Goal: Task Accomplishment & Management: Complete application form

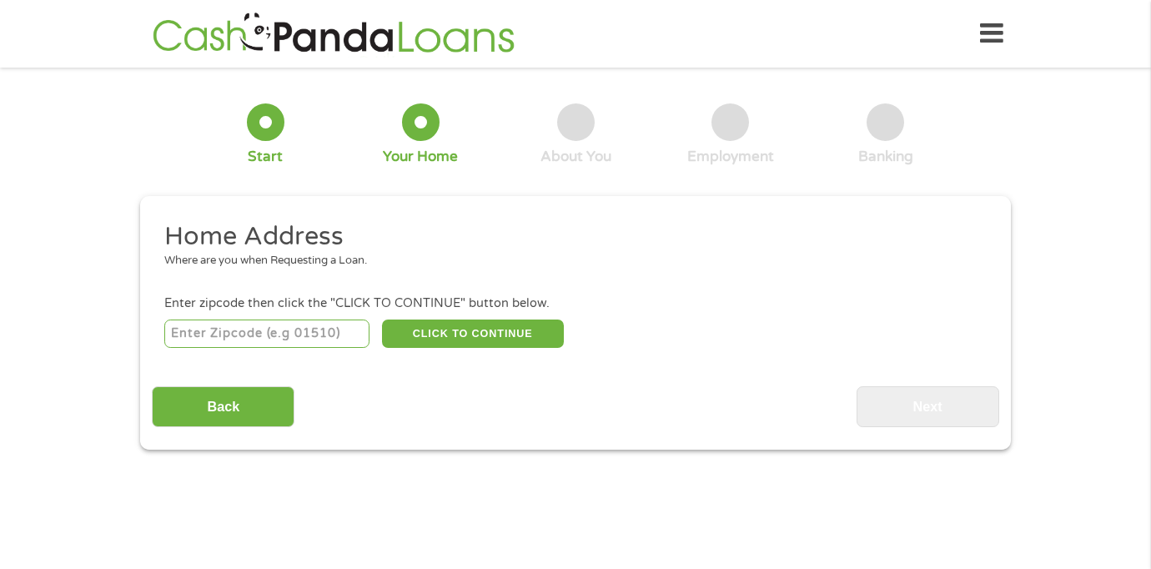
click at [291, 338] on input "number" at bounding box center [267, 333] width 206 height 28
type input "64063"
select select "[US_STATE]"
click at [451, 333] on button "CLICK TO CONTINUE" at bounding box center [473, 333] width 182 height 28
type input "64063"
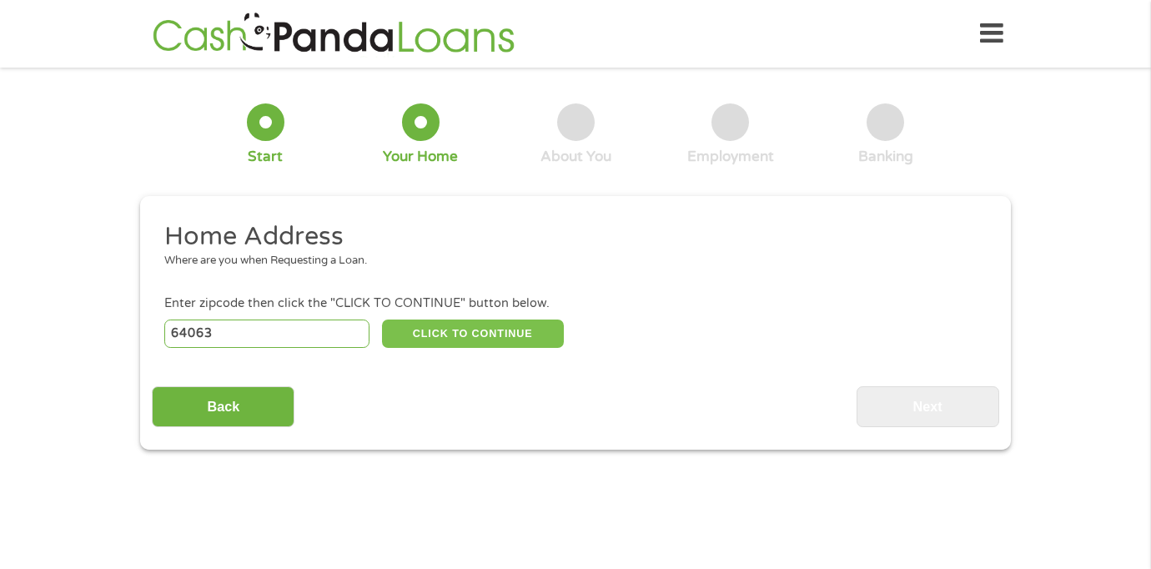
type input "Lees Summit"
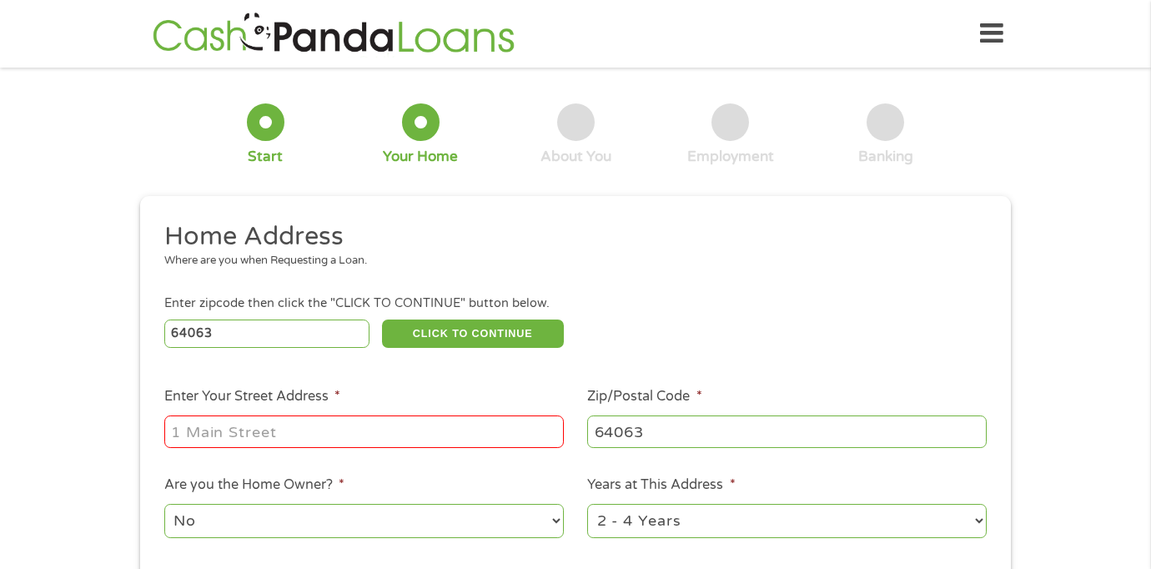
click at [329, 431] on input "Enter Your Street Address *" at bounding box center [363, 431] width 399 height 32
type input "[STREET_ADDRESS]"
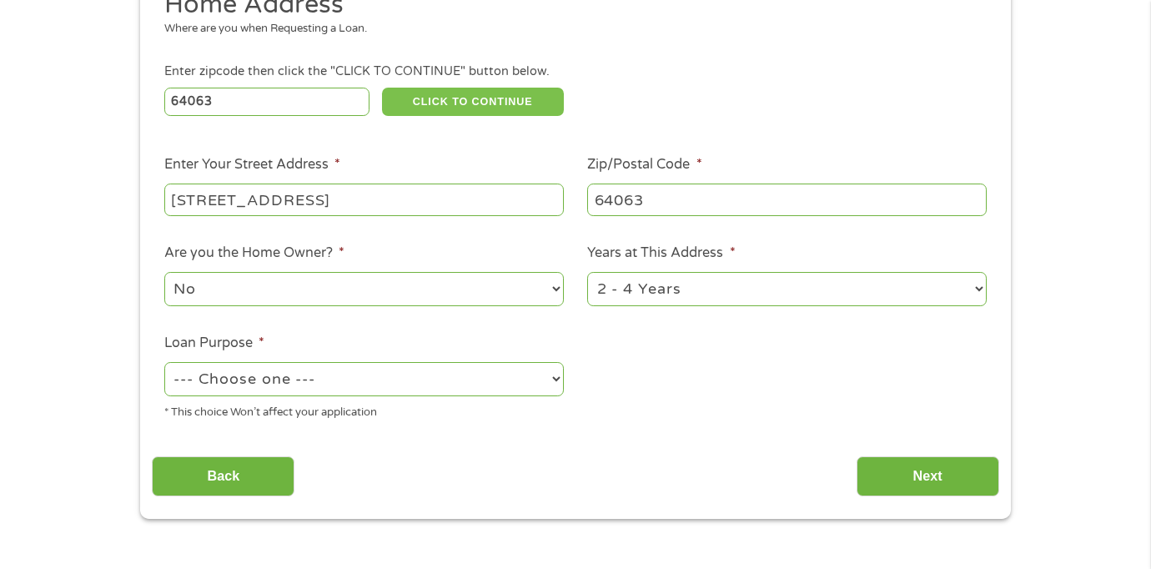
scroll to position [235, 0]
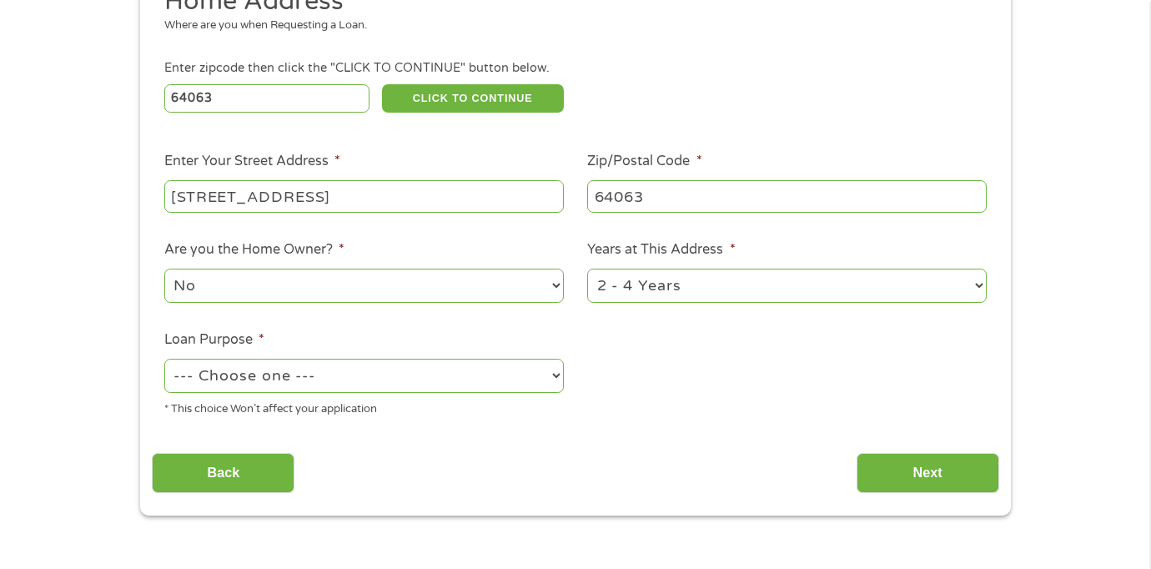
click at [617, 285] on select "1 Year or less 1 - 2 Years 2 - 4 Years Over 4 Years" at bounding box center [786, 285] width 399 height 34
select select "60months"
click at [399, 374] on select "--- Choose one --- Pay Bills Debt Consolidation Home Improvement Major Purchase…" at bounding box center [363, 375] width 399 height 34
select select "medicalexpenses"
click at [890, 462] on input "Next" at bounding box center [927, 473] width 143 height 41
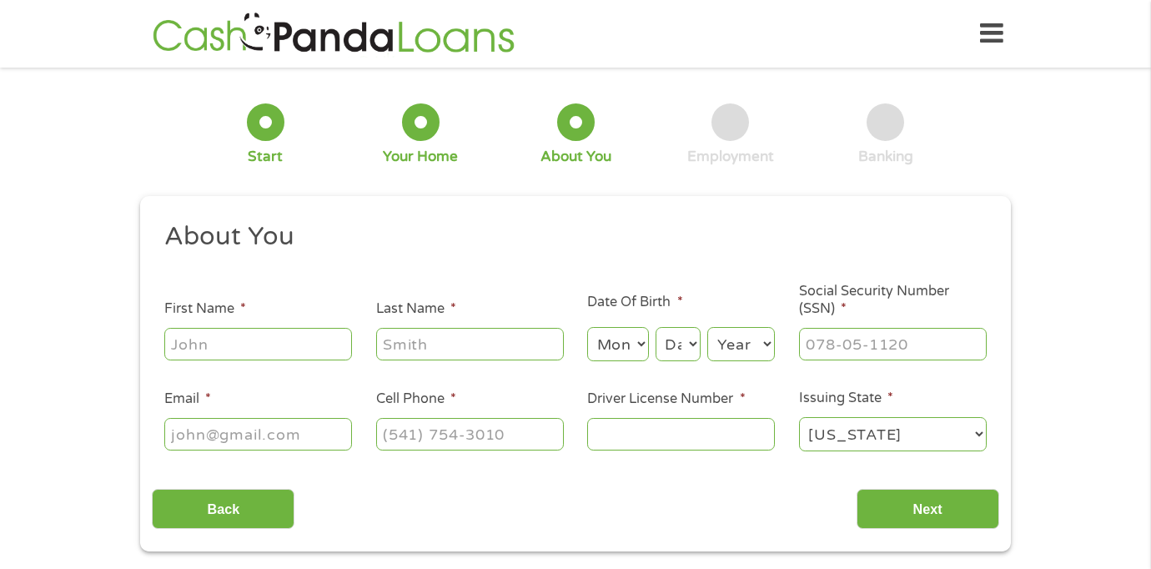
scroll to position [0, 0]
click at [208, 342] on input "First Name *" at bounding box center [258, 344] width 188 height 32
type input "arionna"
type input "coomarasingham"
type input "[EMAIL_ADDRESS][DOMAIN_NAME]"
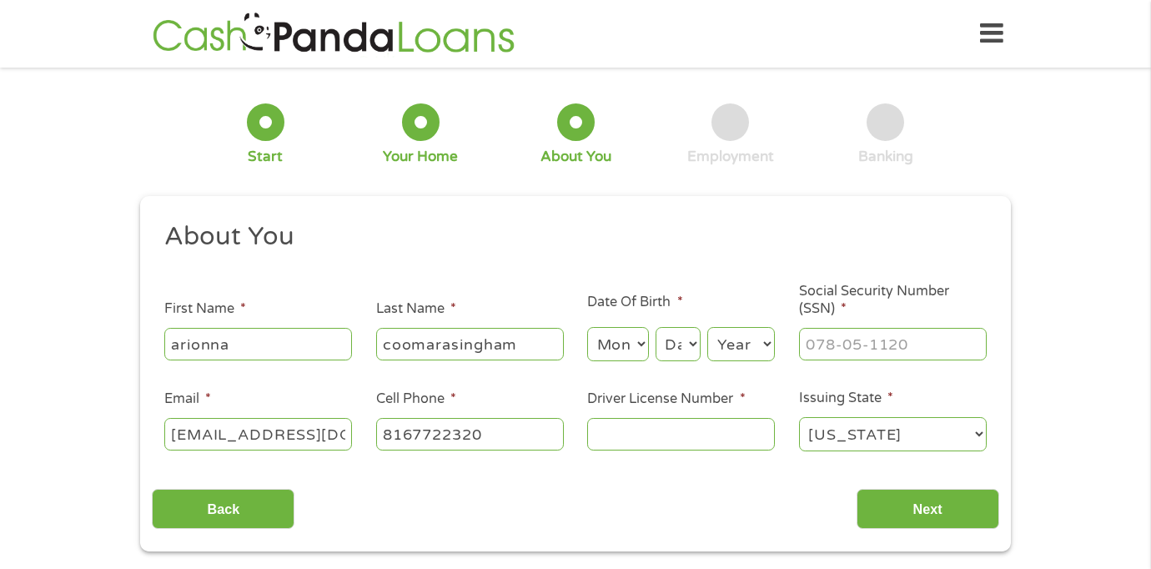
type input "[PHONE_NUMBER]"
click at [643, 429] on input "Driver License Number *" at bounding box center [681, 434] width 188 height 32
type input "112b003005"
click at [915, 341] on input "___-__-____" at bounding box center [893, 344] width 188 height 32
type input "499-21-2005"
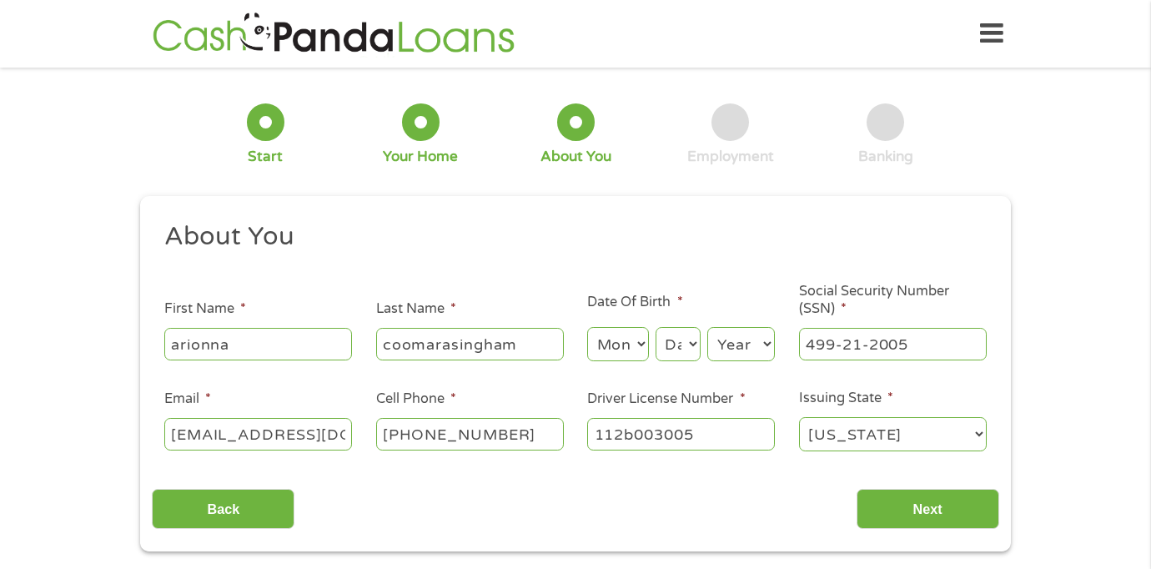
click at [630, 343] on select "Month 1 2 3 4 5 6 7 8 9 10 11 12" at bounding box center [617, 344] width 61 height 34
select select "7"
click at [672, 349] on select "Day 1 2 3 4 5 6 7 8 9 10 11 12 13 14 15 16 17 18 19 20 21 22 23 24 25 26 27 28 …" at bounding box center [677, 344] width 45 height 34
select select "23"
click at [713, 355] on select "Year [DATE] 2006 2005 2004 2003 2002 2001 2000 1999 1998 1997 1996 1995 1994 19…" at bounding box center [741, 344] width 68 height 34
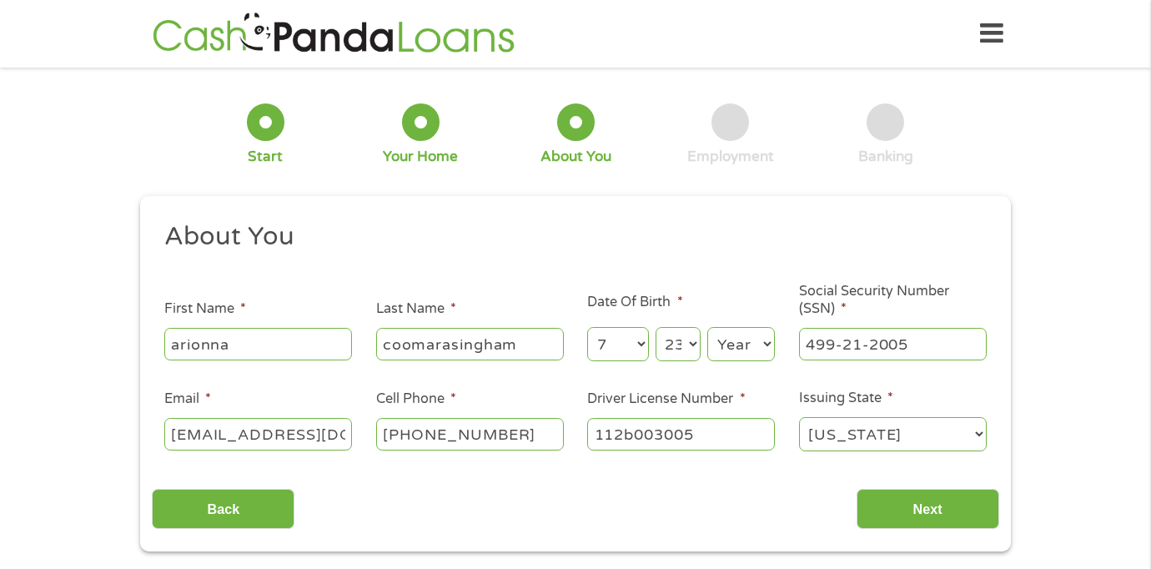
select select "2004"
click at [894, 501] on input "Next" at bounding box center [927, 509] width 143 height 41
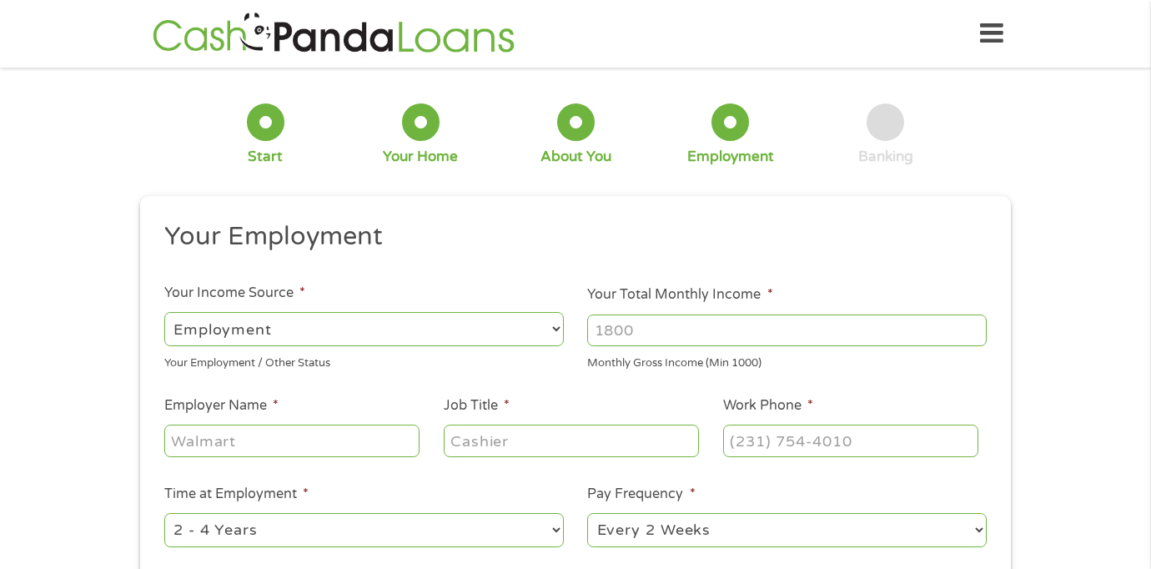
click at [433, 330] on select "--- Choose one --- Employment [DEMOGRAPHIC_DATA] Benefits" at bounding box center [363, 329] width 399 height 34
select select "benefits"
type input "Other"
type input "[PHONE_NUMBER]"
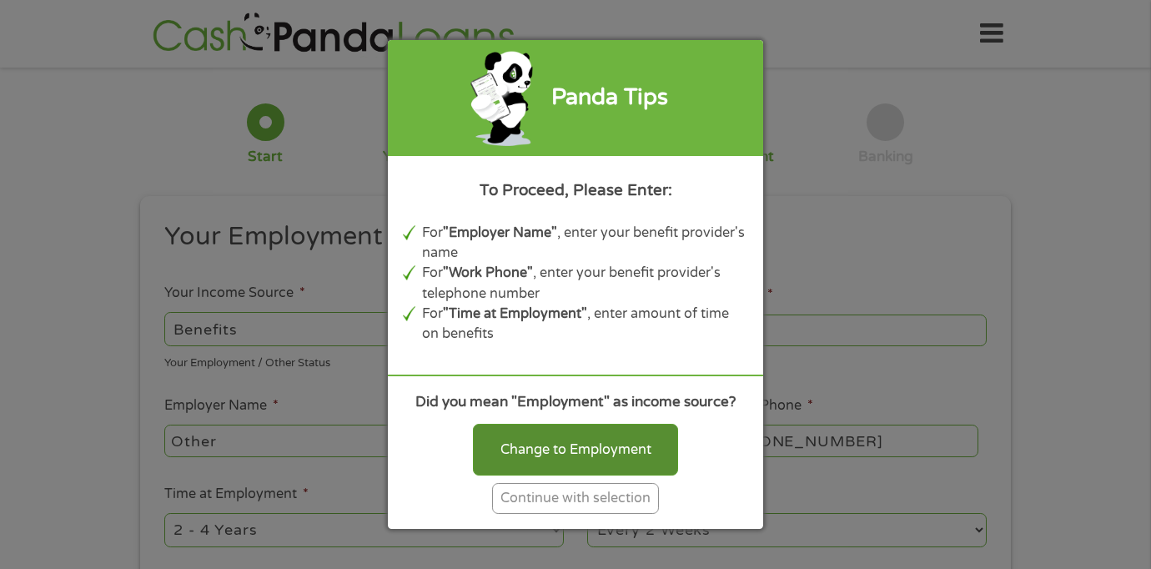
click at [524, 454] on div "Change to Employment" at bounding box center [575, 450] width 205 height 52
select select "fullTime"
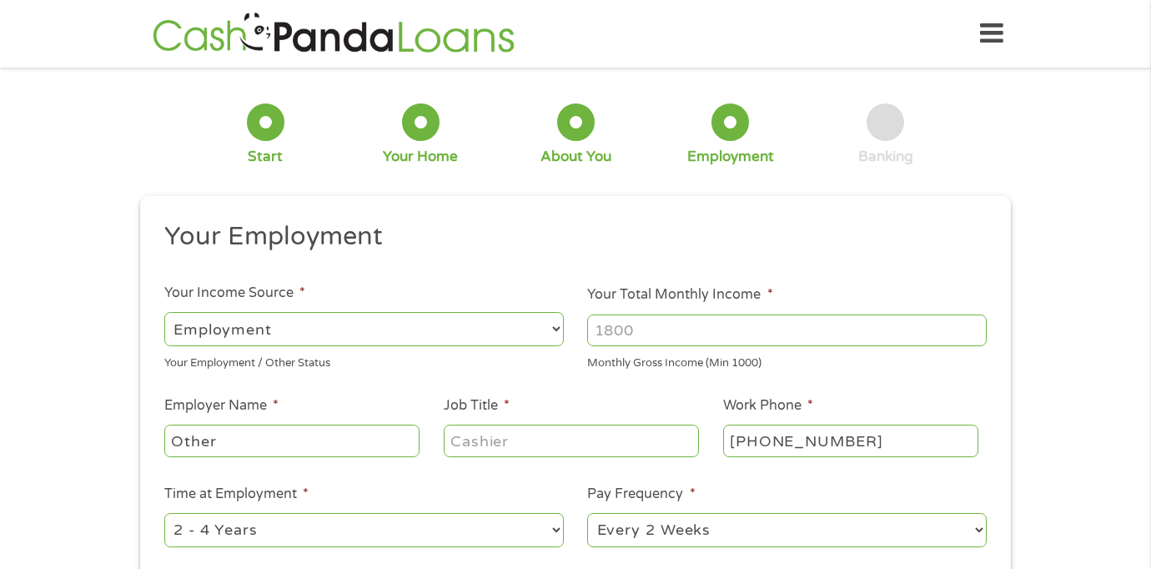
click at [641, 328] on input "Your Total Monthly Income *" at bounding box center [786, 330] width 399 height 32
type input "400"
click at [354, 451] on input "Other" at bounding box center [291, 440] width 255 height 32
type input "O"
type input "fazoils"
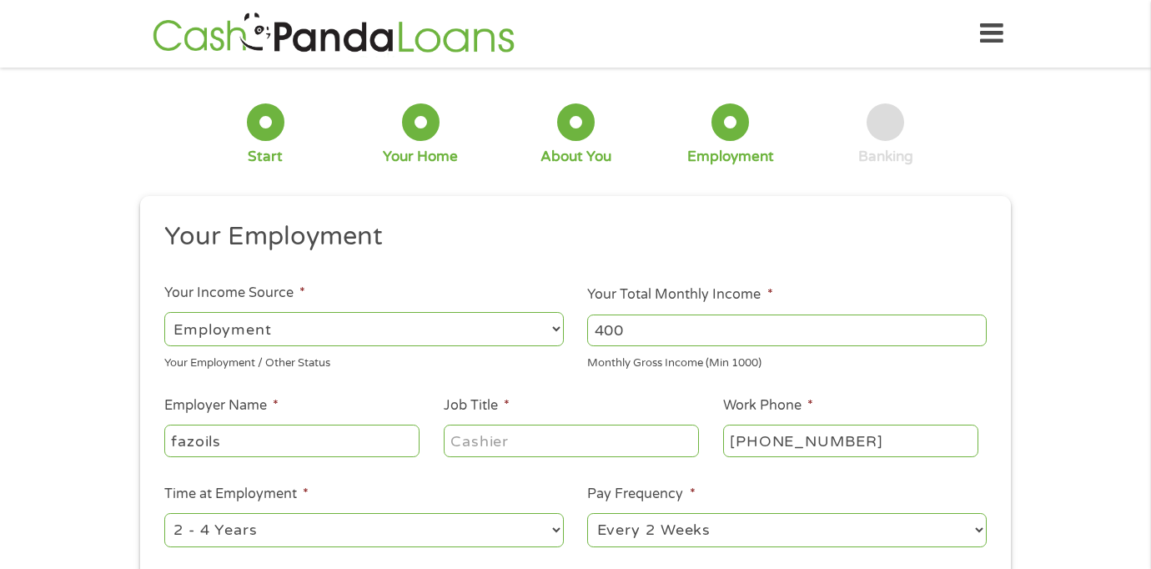
click at [509, 439] on input "Job Title *" at bounding box center [571, 440] width 255 height 32
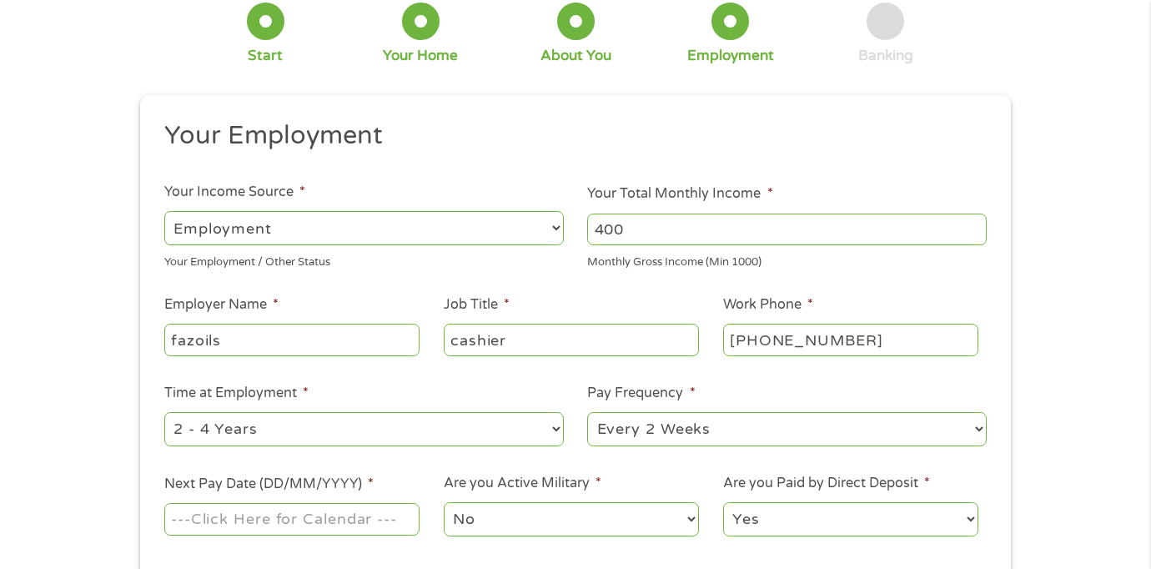
scroll to position [131, 0]
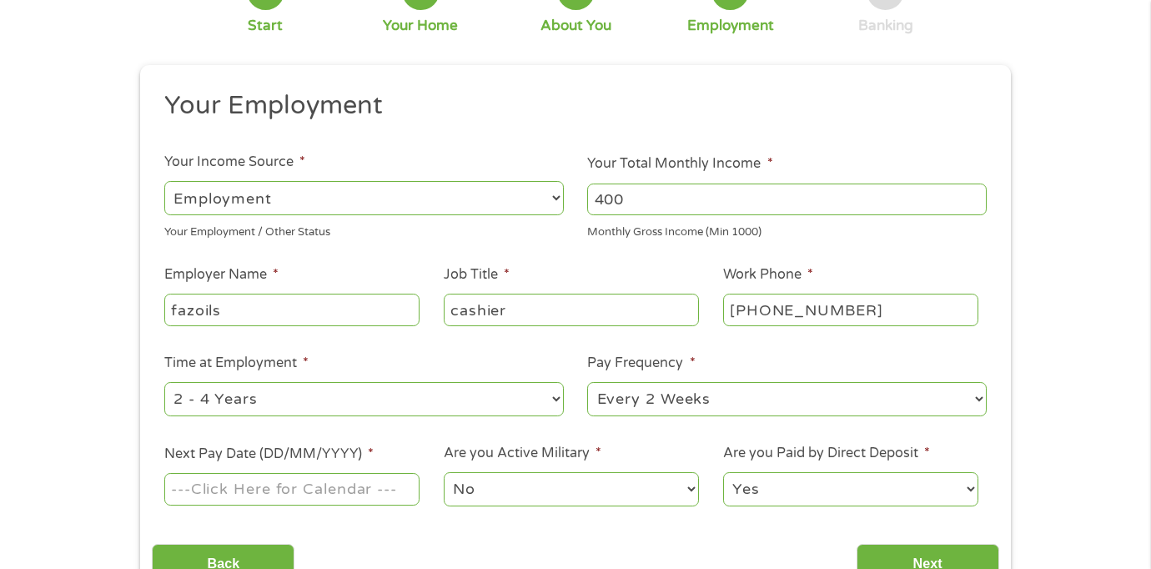
type input "cashier"
drag, startPoint x: 893, startPoint y: 313, endPoint x: 744, endPoint y: 308, distance: 149.3
click at [744, 308] on input "[PHONE_NUMBER]" at bounding box center [850, 309] width 255 height 32
click at [807, 310] on input "[PHONE_NUMBER]" at bounding box center [850, 309] width 255 height 32
drag, startPoint x: 853, startPoint y: 313, endPoint x: 778, endPoint y: 312, distance: 75.1
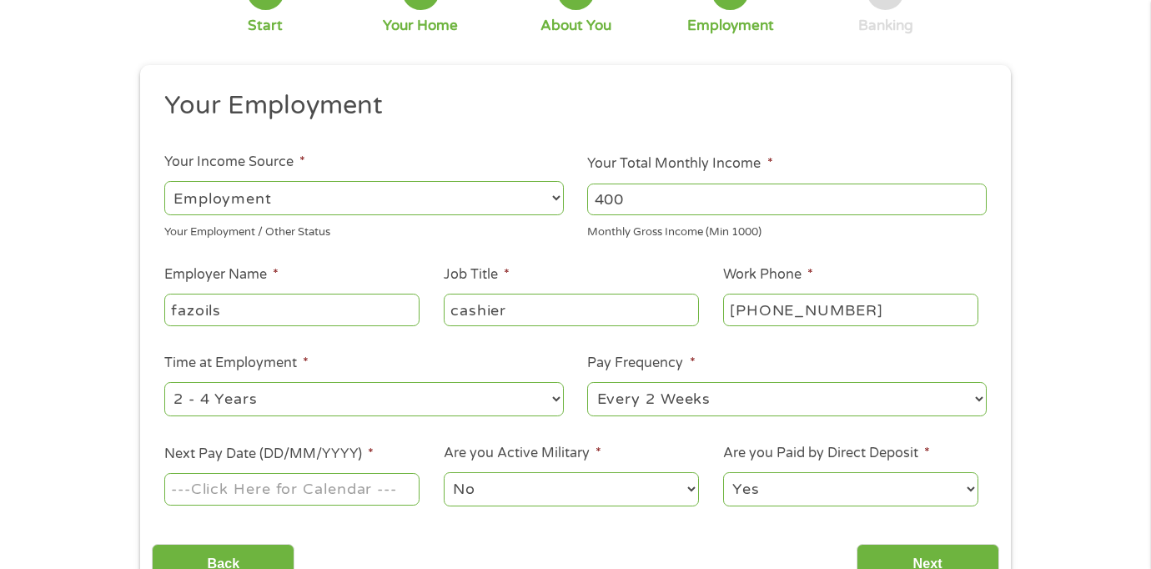
click at [778, 312] on input "[PHONE_NUMBER]" at bounding box center [850, 309] width 255 height 32
type input "[PHONE_NUMBER]"
click at [343, 408] on select "--- Choose one --- 1 Year or less 1 - 2 Years 2 - 4 Years Over 4 Years" at bounding box center [363, 399] width 399 height 34
select select "24months"
click at [635, 404] on select "--- Choose one --- Every 2 Weeks Every Week Monthly Semi-Monthly" at bounding box center [786, 399] width 399 height 34
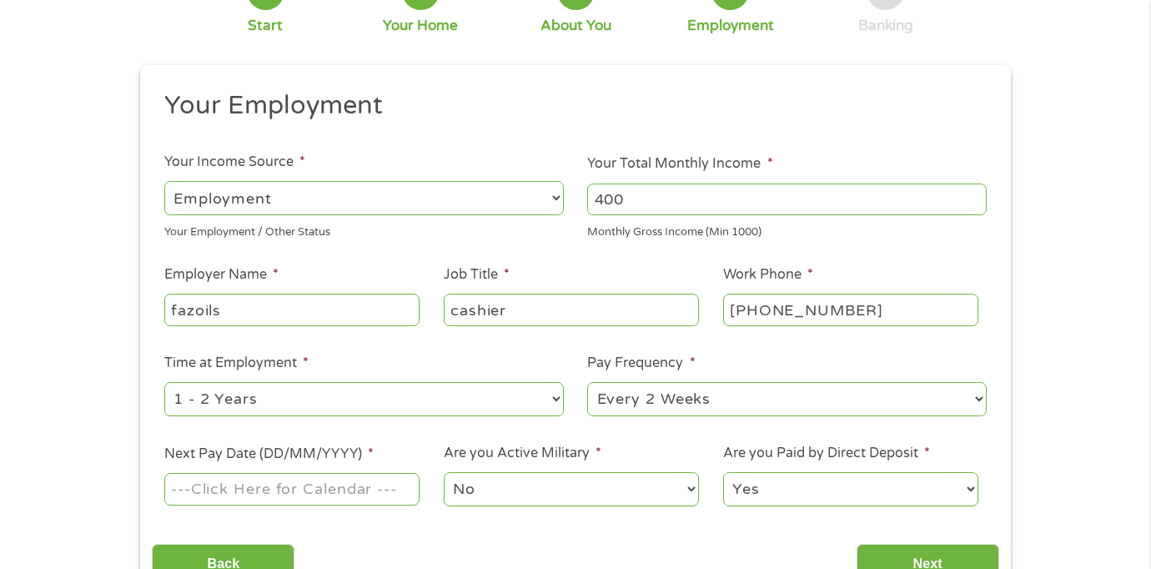
select select "monthly"
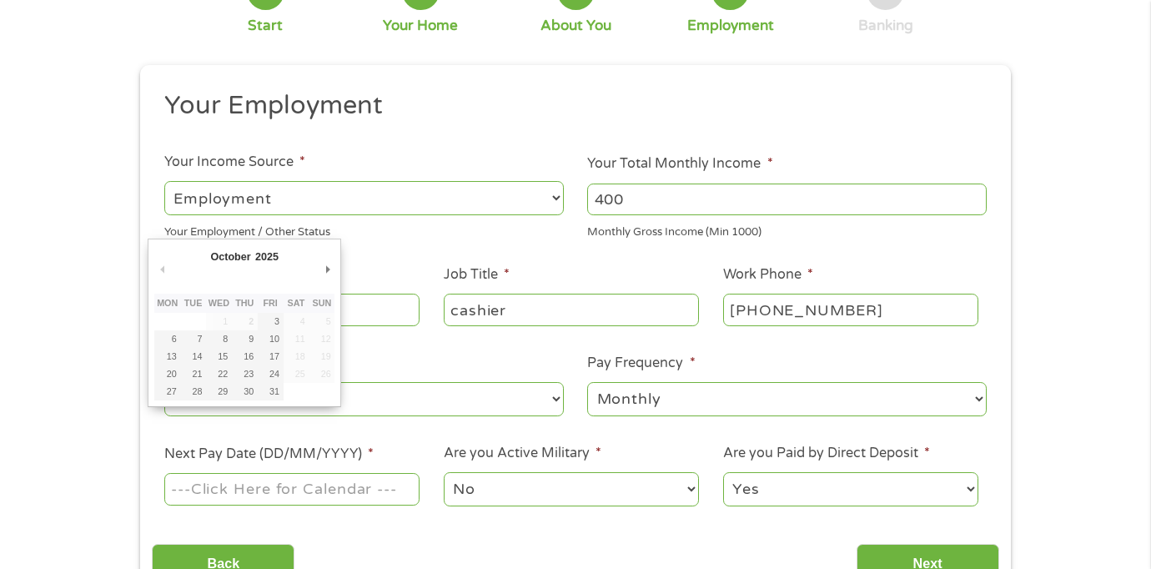
click at [328, 485] on input "Next Pay Date (DD/MM/YYYY) *" at bounding box center [291, 489] width 255 height 32
type input "[DATE]"
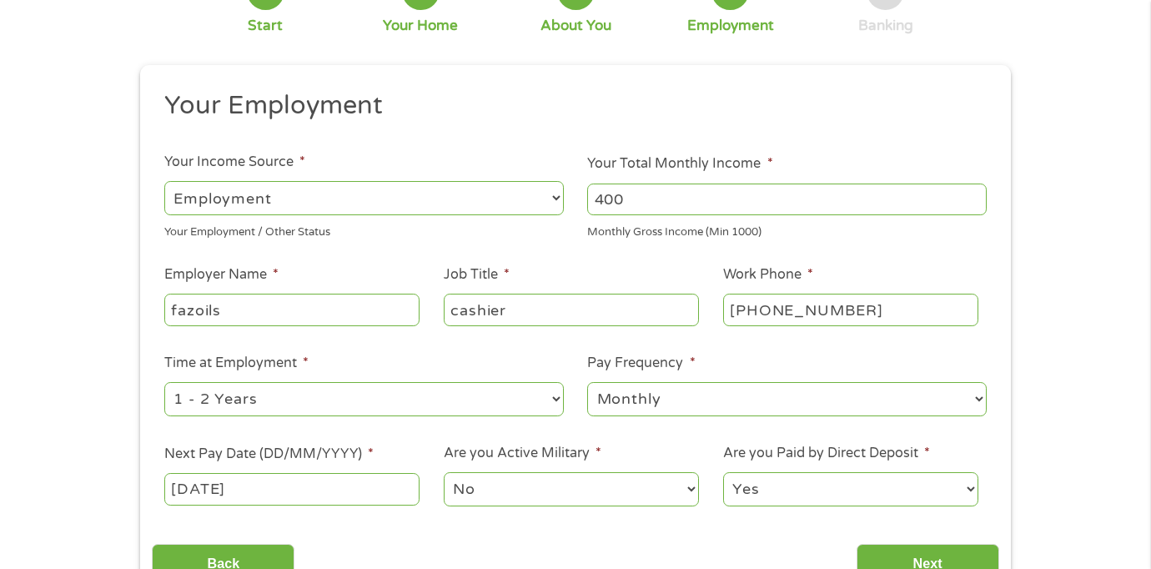
click at [483, 484] on select "No Yes" at bounding box center [571, 489] width 255 height 34
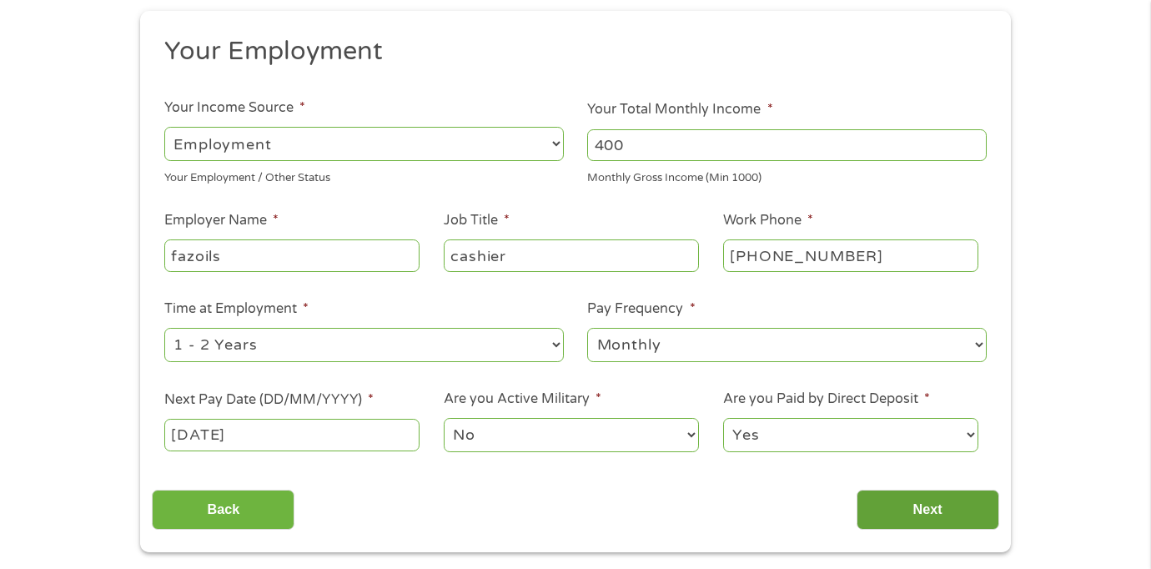
click at [896, 499] on input "Next" at bounding box center [927, 509] width 143 height 41
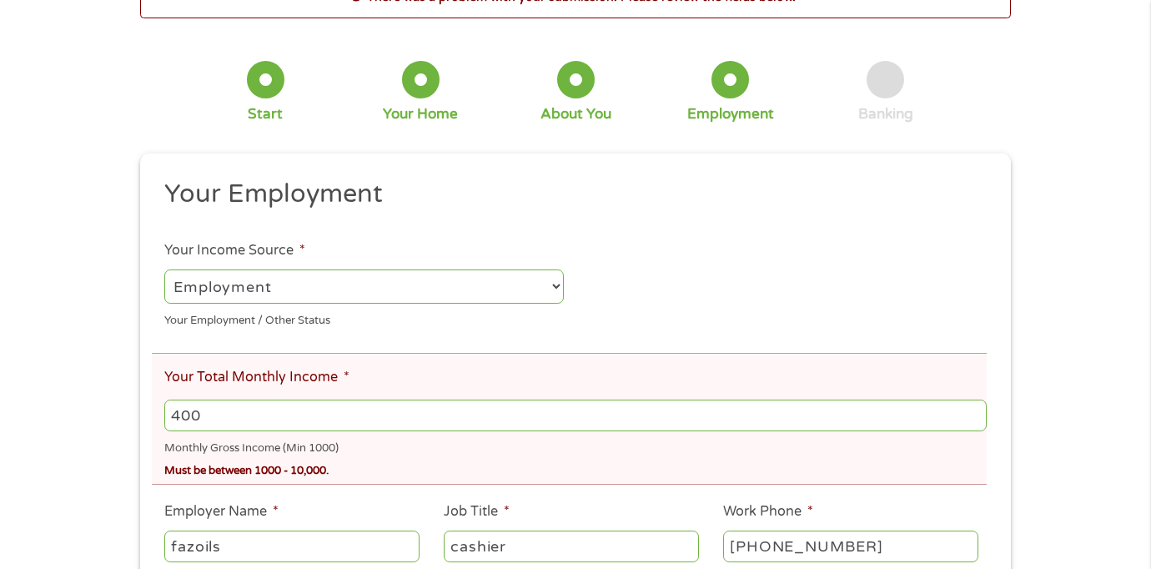
scroll to position [107, 0]
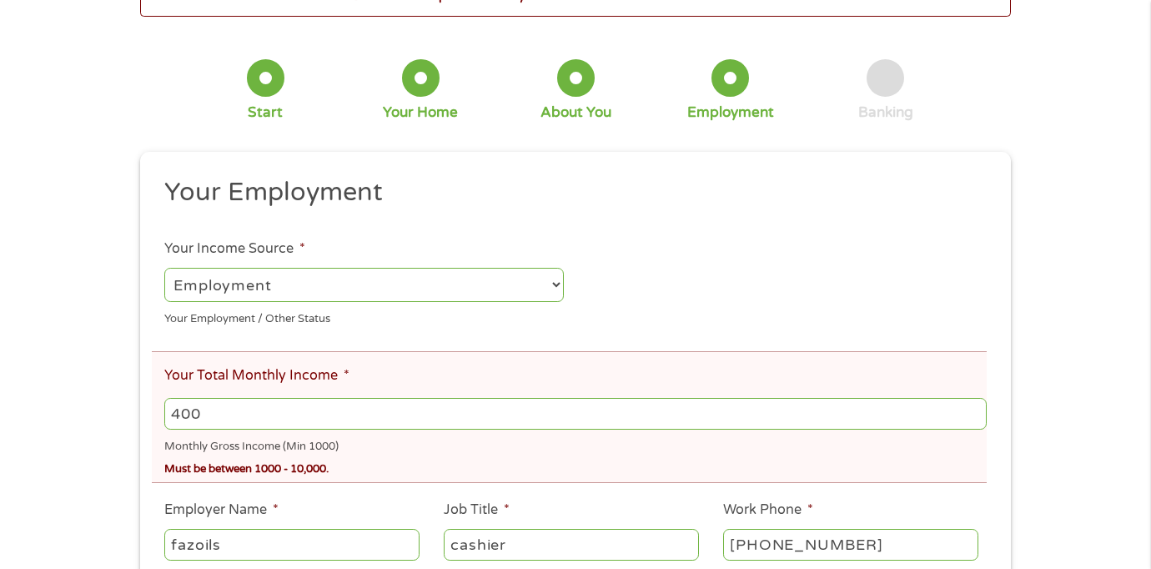
click at [334, 401] on input "400" at bounding box center [575, 414] width 822 height 32
click at [236, 435] on div "Monthly Gross Income (Min 1000)" at bounding box center [575, 444] width 822 height 23
click at [232, 424] on input "400" at bounding box center [575, 414] width 822 height 32
type input "4"
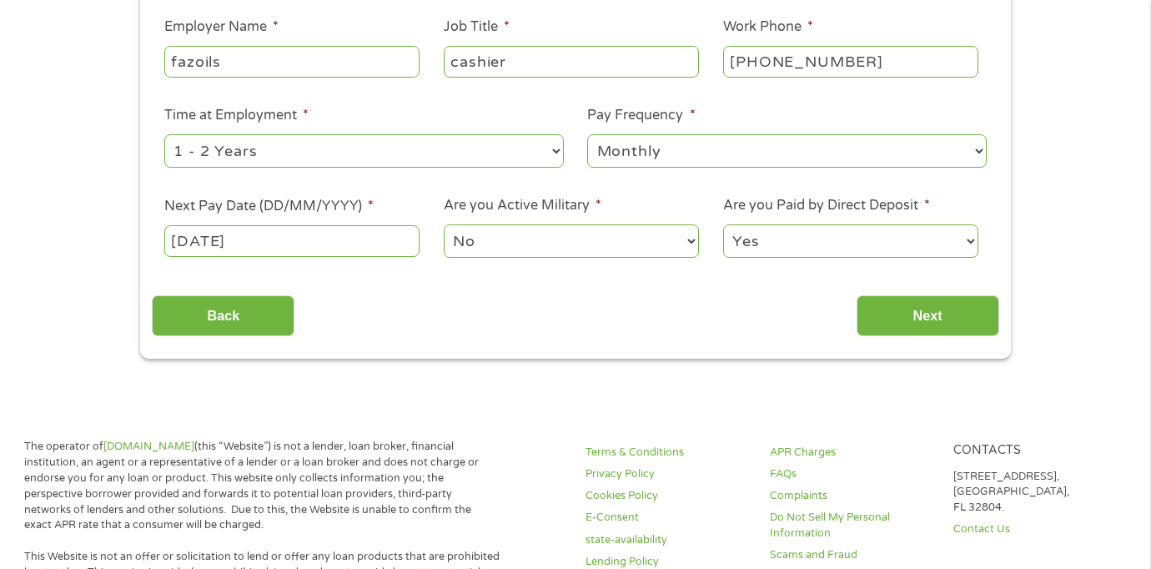
scroll to position [584, 0]
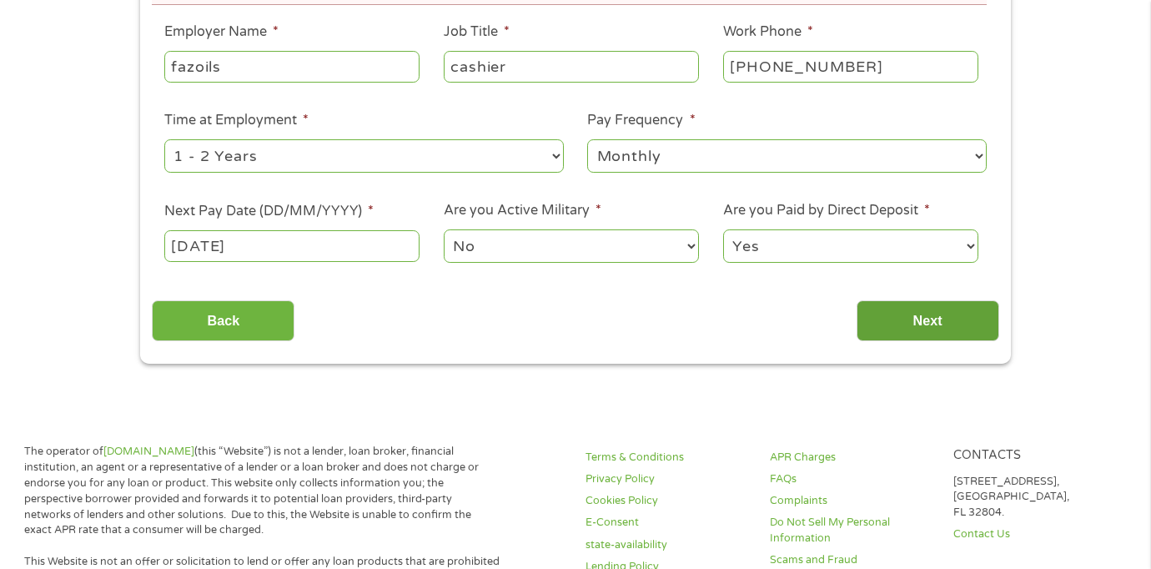
type input "1000"
click at [895, 330] on input "Next" at bounding box center [927, 320] width 143 height 41
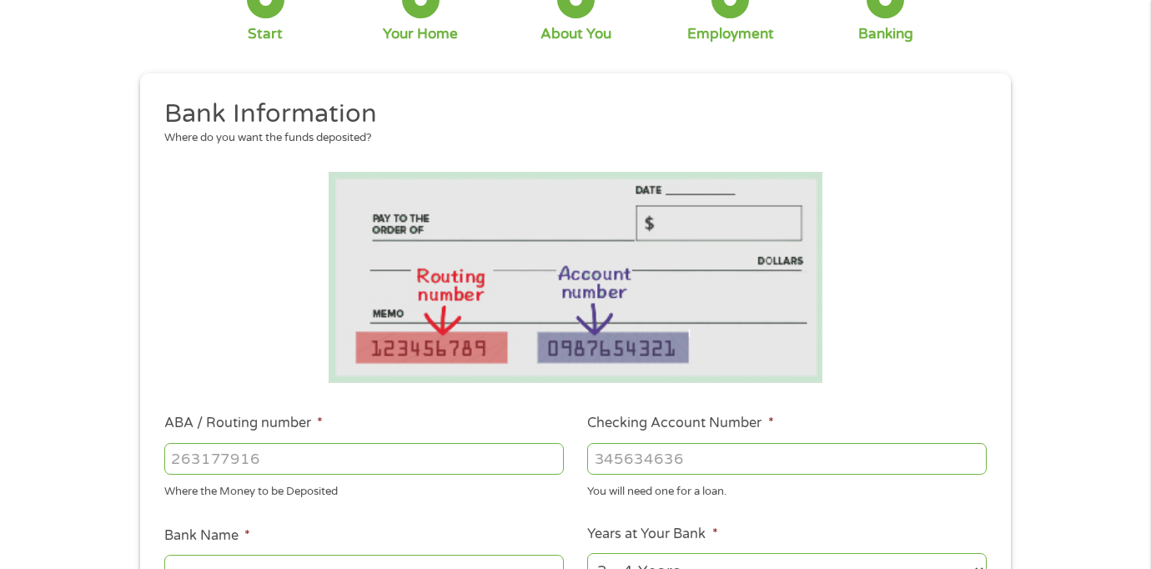
scroll to position [250, 0]
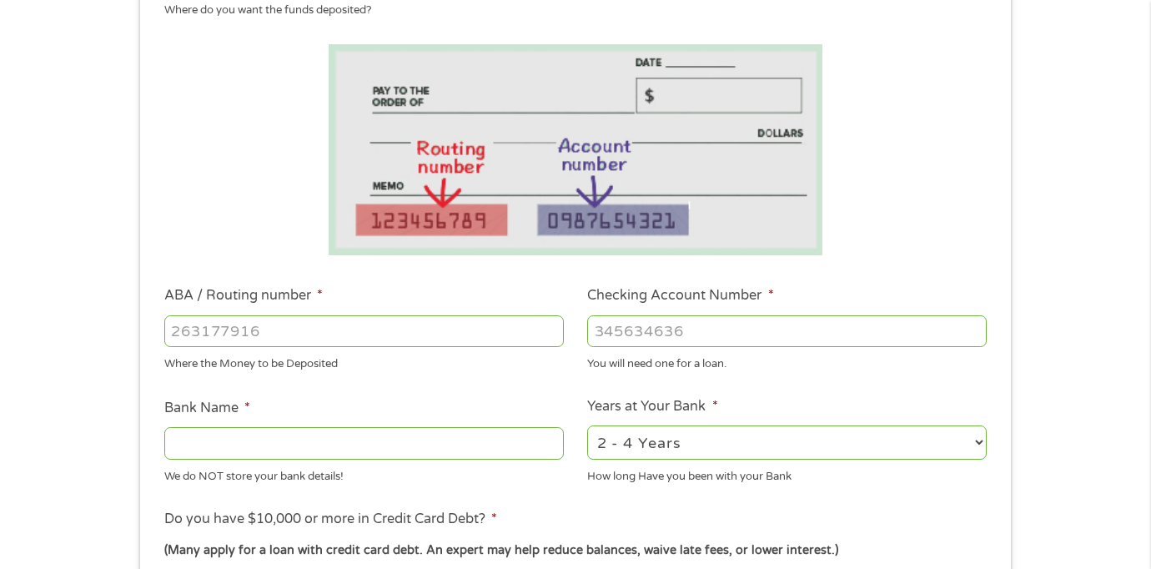
click at [452, 323] on input "ABA / Routing number *" at bounding box center [363, 331] width 399 height 32
click at [1090, 140] on div "1 Start 2 Your Home 3 About You 4 Employment 5 Banking 6 This field is hidden w…" at bounding box center [575, 357] width 1151 height 1057
click at [379, 329] on input "ABA / Routing number *" at bounding box center [363, 331] width 399 height 32
click at [1109, 156] on div "1 Start 2 Your Home 3 About You 4 Employment 5 Banking 6 This field is hidden w…" at bounding box center [575, 357] width 1151 height 1057
click at [666, 333] on input "Checking Account Number *" at bounding box center [786, 331] width 399 height 32
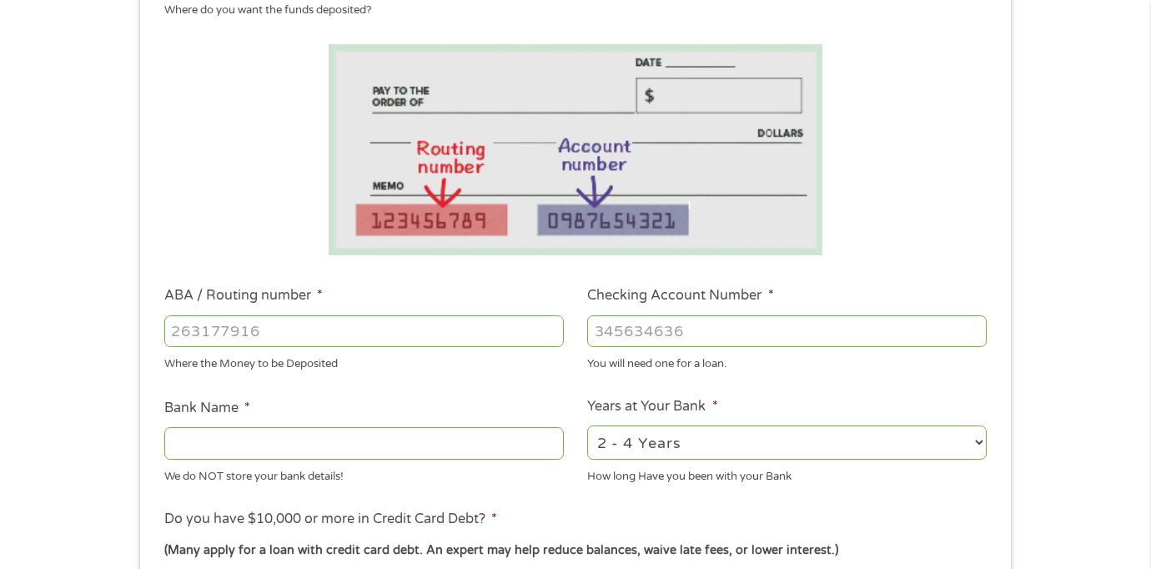
click at [402, 337] on input "ABA / Routing number *" at bounding box center [363, 331] width 399 height 32
type input "101000019"
type input "COMMERCE BANK"
type input "101000019"
click at [649, 330] on input "Checking Account Number *" at bounding box center [786, 331] width 399 height 32
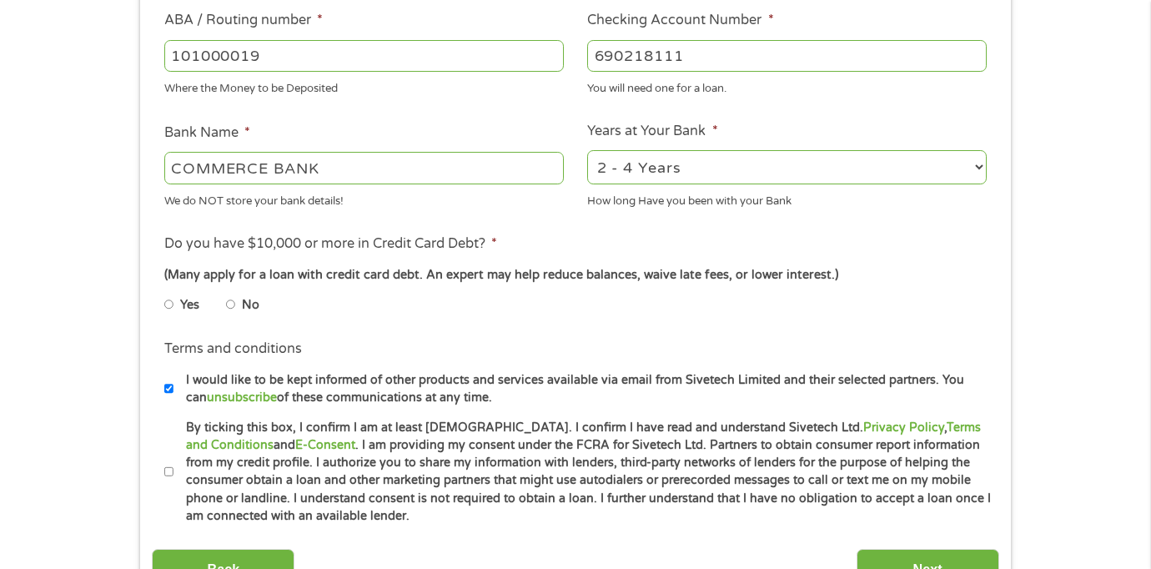
scroll to position [529, 0]
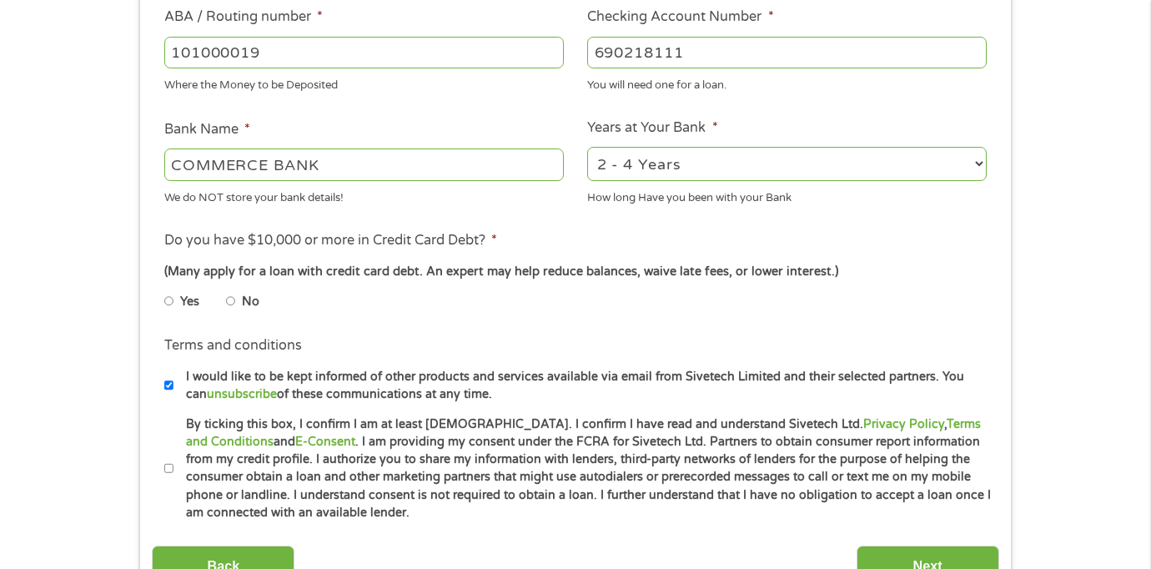
type input "690218111"
click at [247, 303] on label "No" at bounding box center [251, 302] width 18 height 18
click at [236, 303] on input "No" at bounding box center [231, 301] width 10 height 27
radio input "true"
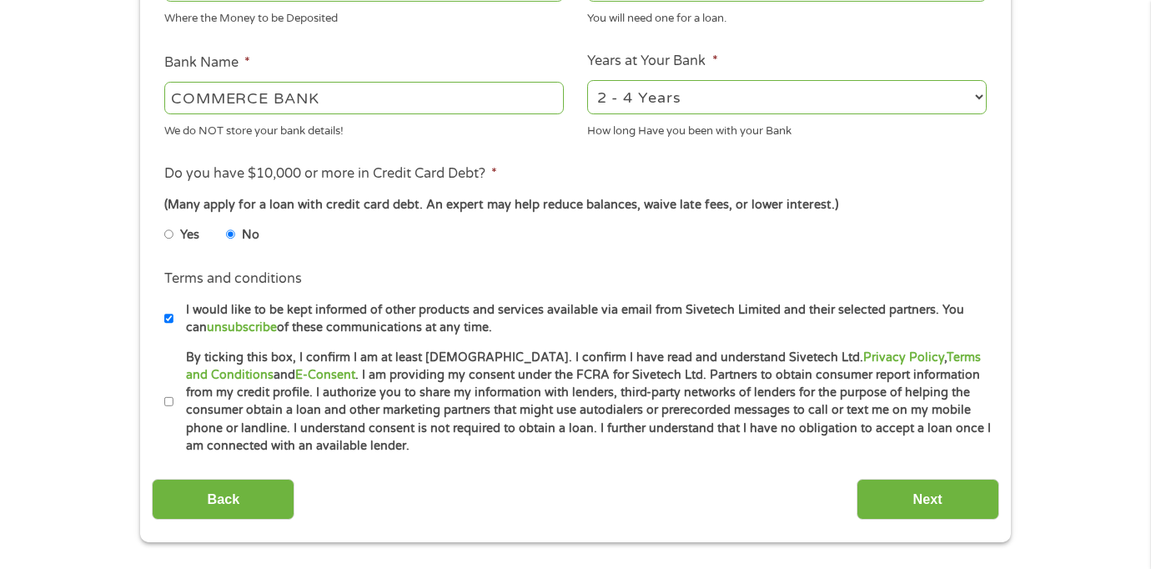
scroll to position [615, 0]
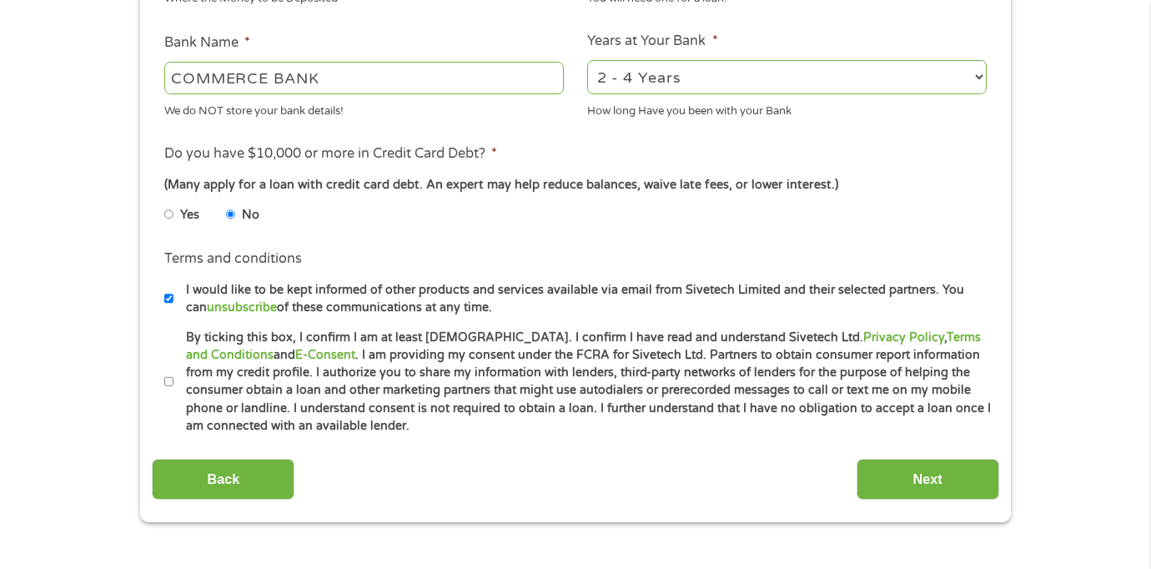
click at [170, 387] on input "By ticking this box, I confirm I am at least [DEMOGRAPHIC_DATA]. I confirm I ha…" at bounding box center [169, 381] width 10 height 27
checkbox input "true"
click at [871, 476] on input "Next" at bounding box center [927, 479] width 143 height 41
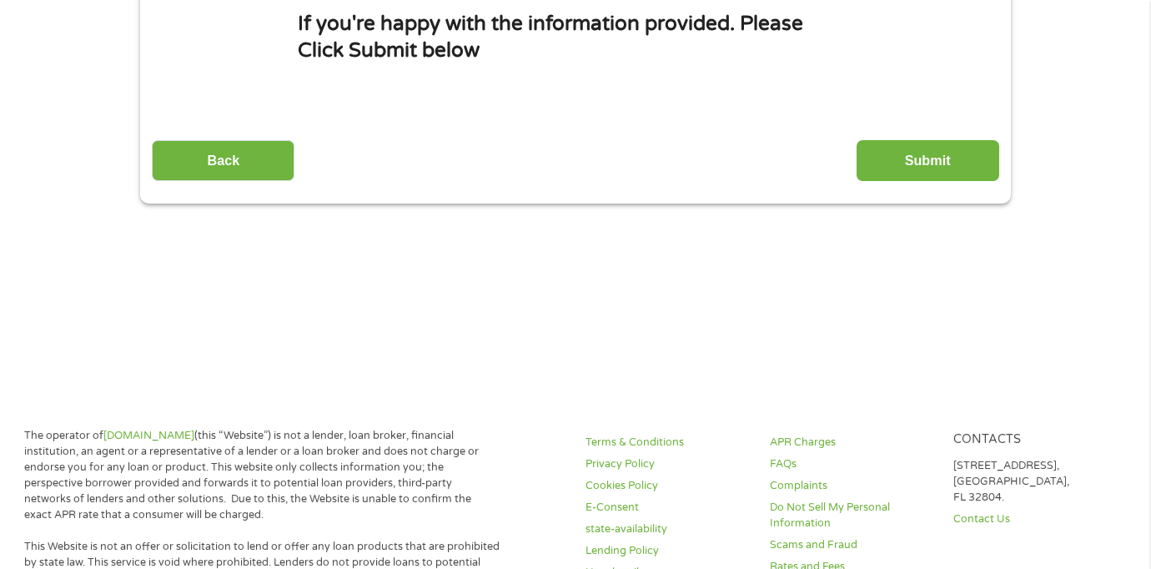
scroll to position [0, 0]
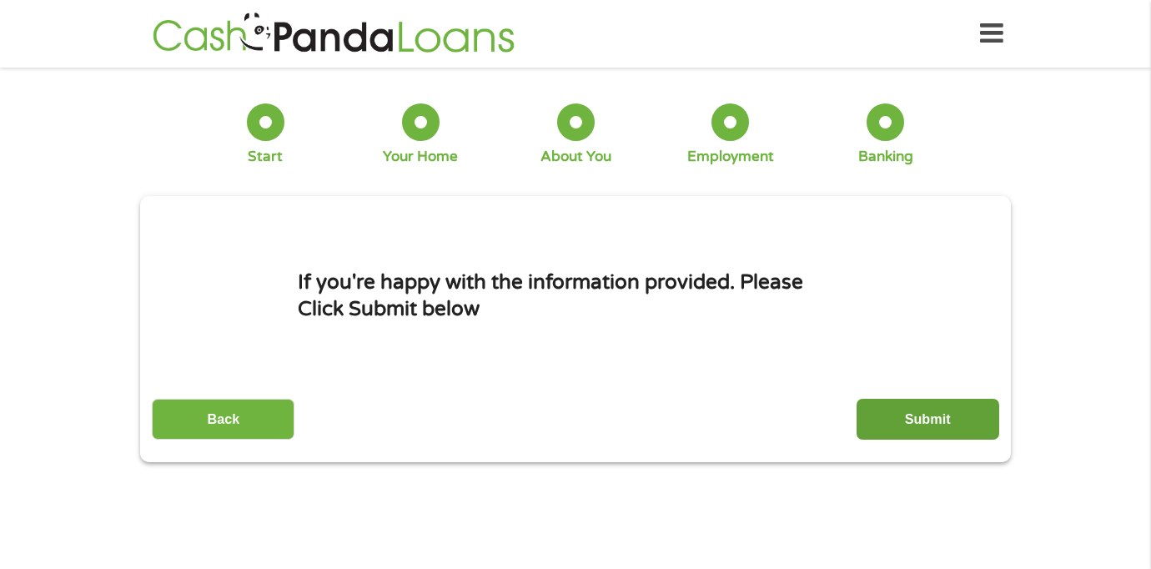
click at [880, 420] on input "Submit" at bounding box center [927, 419] width 143 height 41
